Goal: Information Seeking & Learning: Learn about a topic

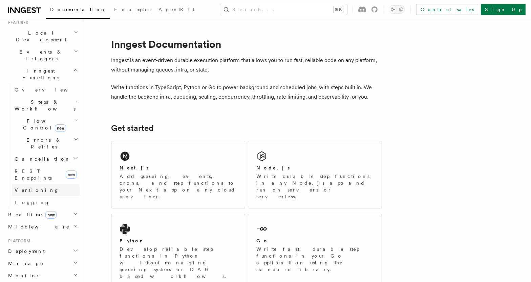
scroll to position [171, 0]
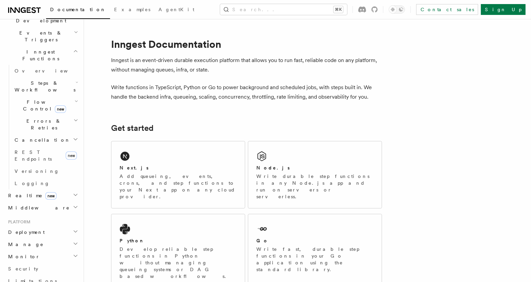
click at [47, 250] on h2 "Monitor" at bounding box center [42, 256] width 74 height 12
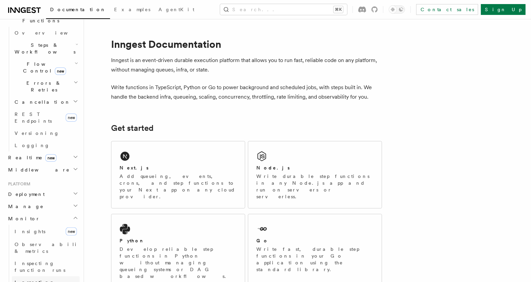
scroll to position [223, 0]
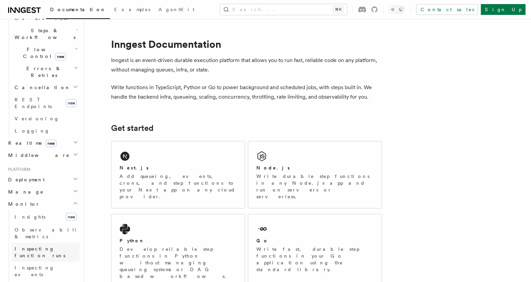
click at [47, 246] on span "Inspecting function runs" at bounding box center [40, 252] width 51 height 12
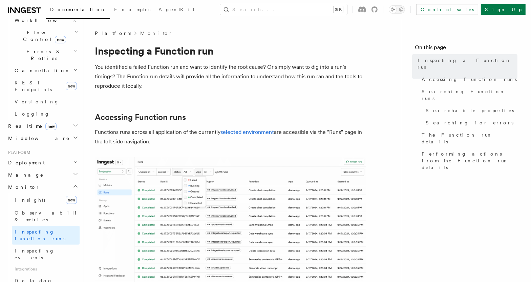
scroll to position [244, 0]
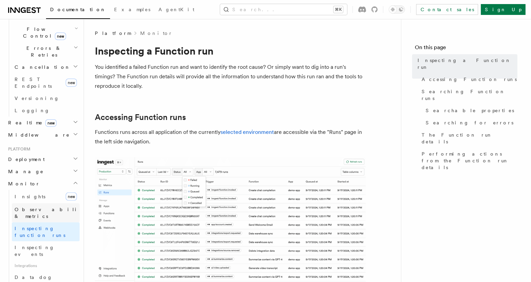
click at [30, 207] on span "Observability & metrics" at bounding box center [50, 213] width 70 height 12
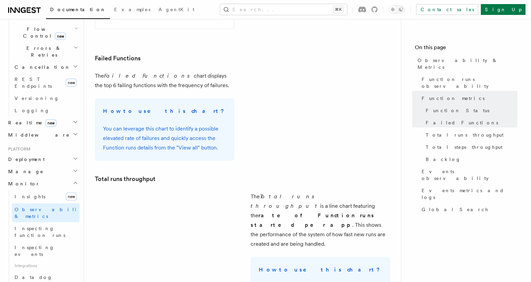
scroll to position [844, 0]
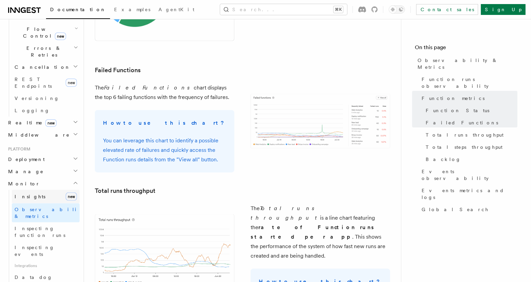
click at [36, 190] on link "Insights new" at bounding box center [46, 197] width 68 height 14
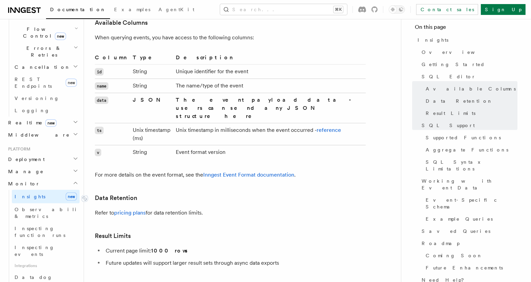
scroll to position [910, 0]
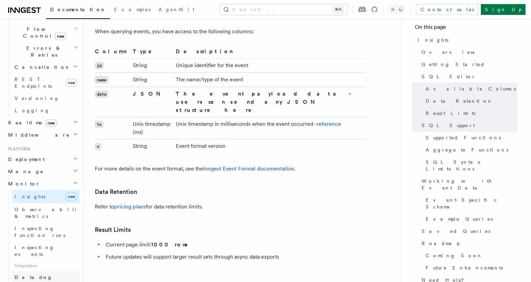
click at [33, 271] on link "Datadog" at bounding box center [46, 277] width 68 height 12
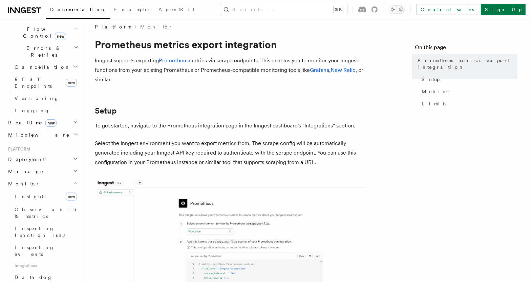
scroll to position [7, 0]
click at [48, 207] on span "Observability & metrics" at bounding box center [50, 213] width 70 height 12
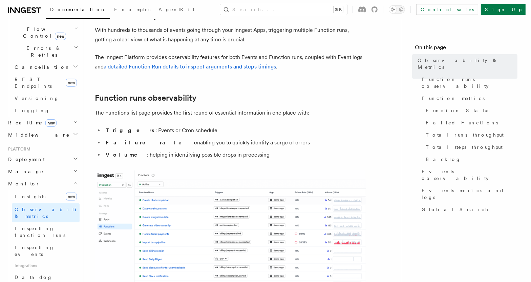
scroll to position [36, 0]
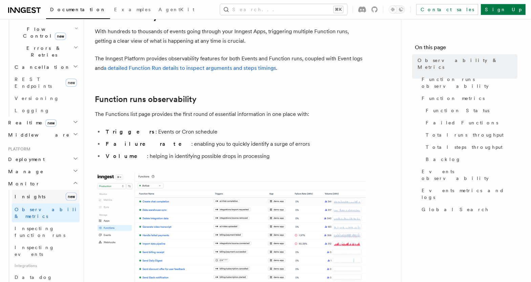
click at [35, 190] on link "Insights new" at bounding box center [46, 197] width 68 height 14
